Goal: Information Seeking & Learning: Understand process/instructions

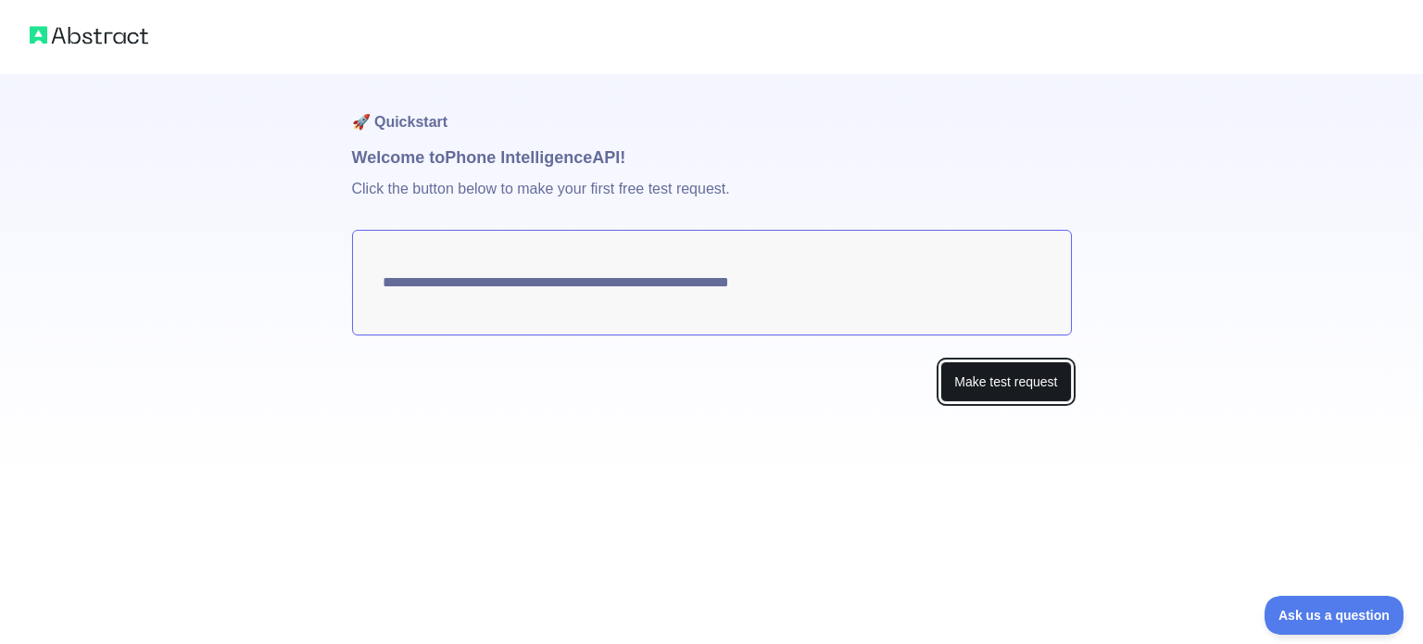
click at [1003, 381] on button "Make test request" at bounding box center [1005, 382] width 131 height 42
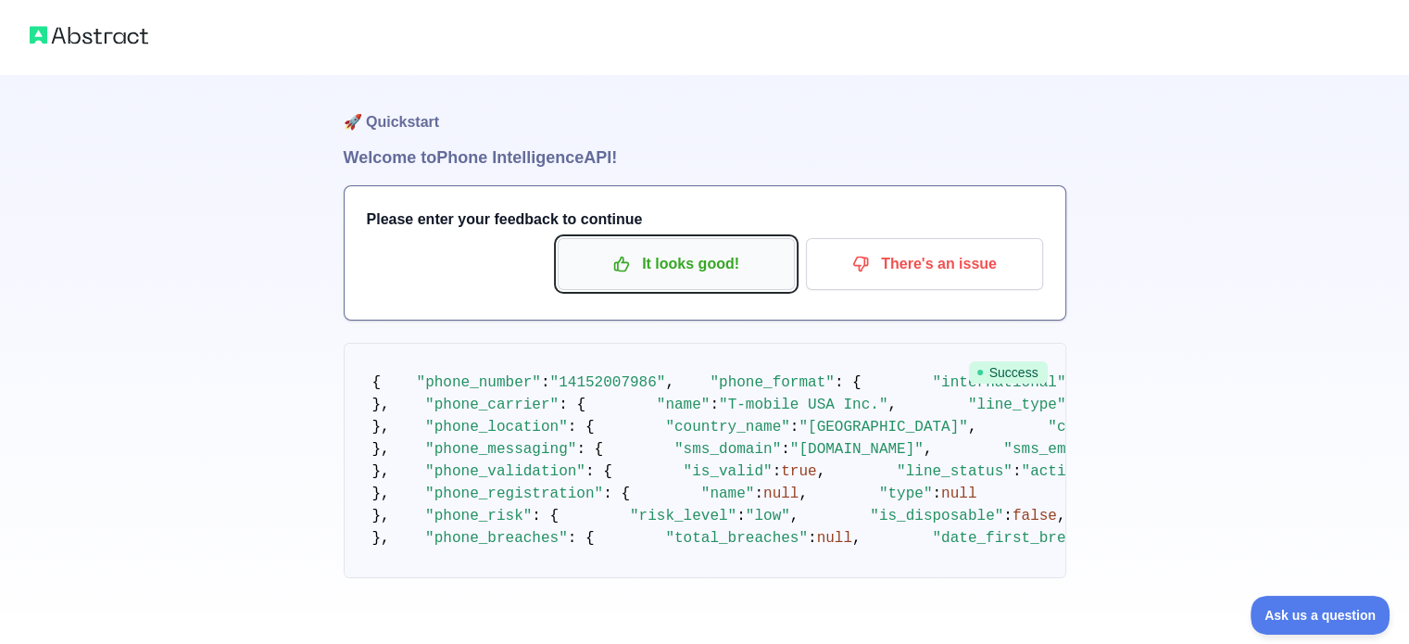
click at [709, 270] on p "It looks good!" at bounding box center [675, 263] width 209 height 31
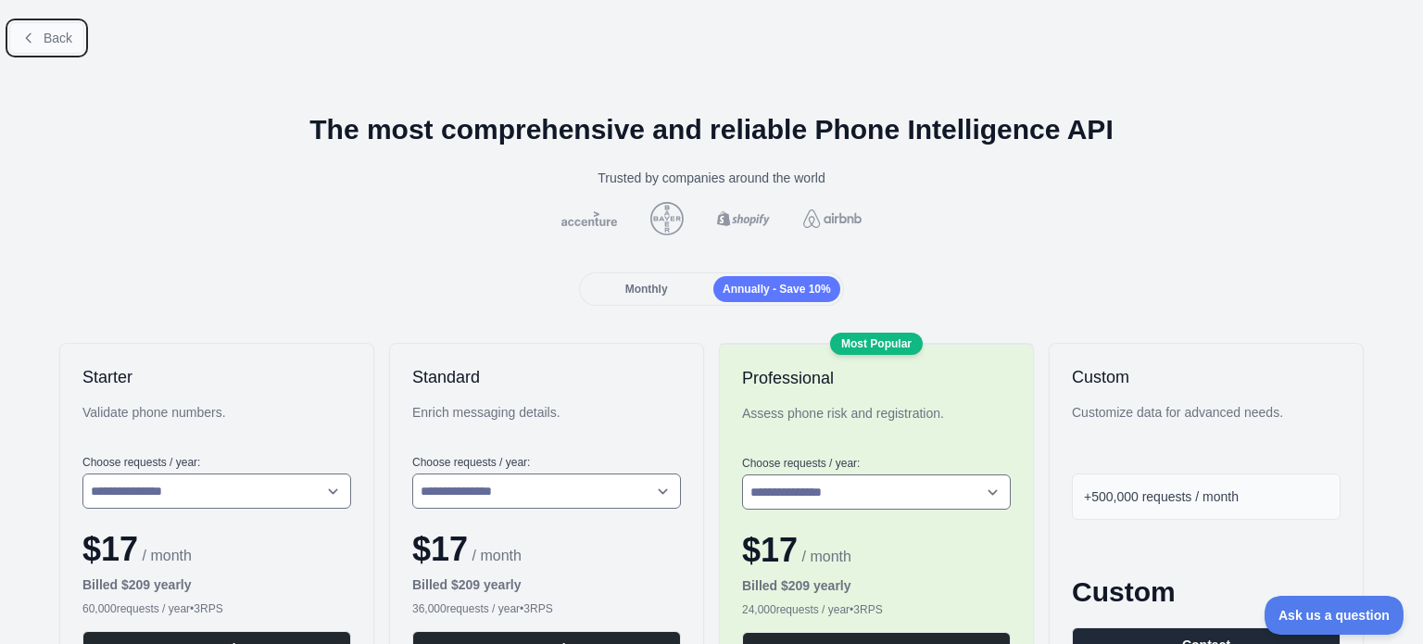
click at [56, 34] on span "Back" at bounding box center [58, 38] width 29 height 15
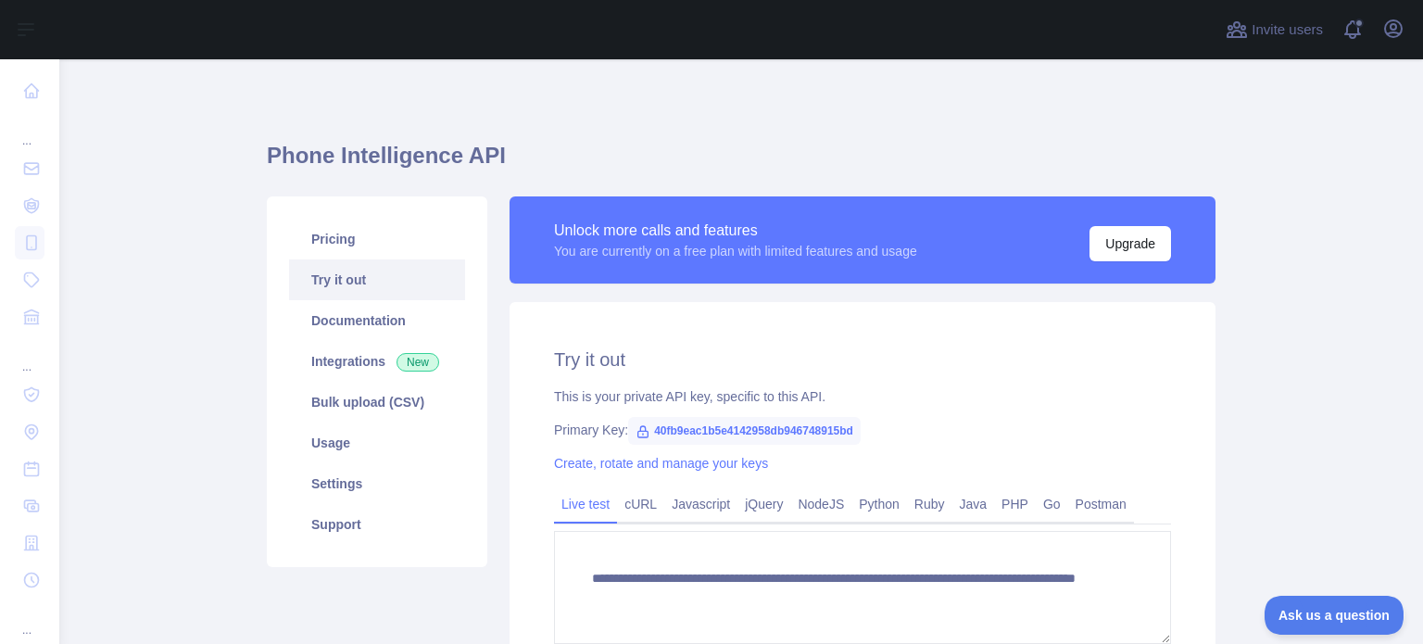
click at [56, 34] on div "Open sidebar" at bounding box center [711, 29] width 1423 height 59
click at [353, 314] on link "Documentation" at bounding box center [377, 320] width 176 height 41
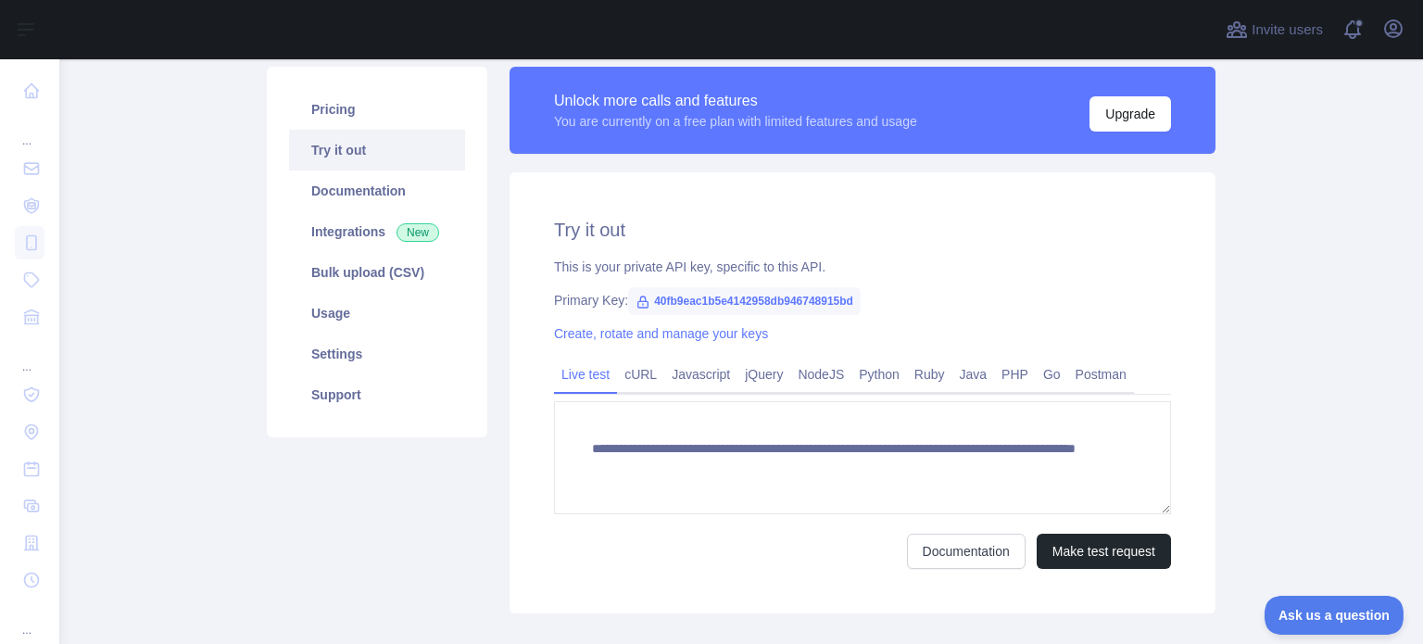
click at [652, 297] on span "40fb9eac1b5e4142958db946748915bd" at bounding box center [744, 301] width 232 height 28
copy span "40fb9eac1b5e4142958db946748915bd"
